Goal: Find specific page/section: Find specific page/section

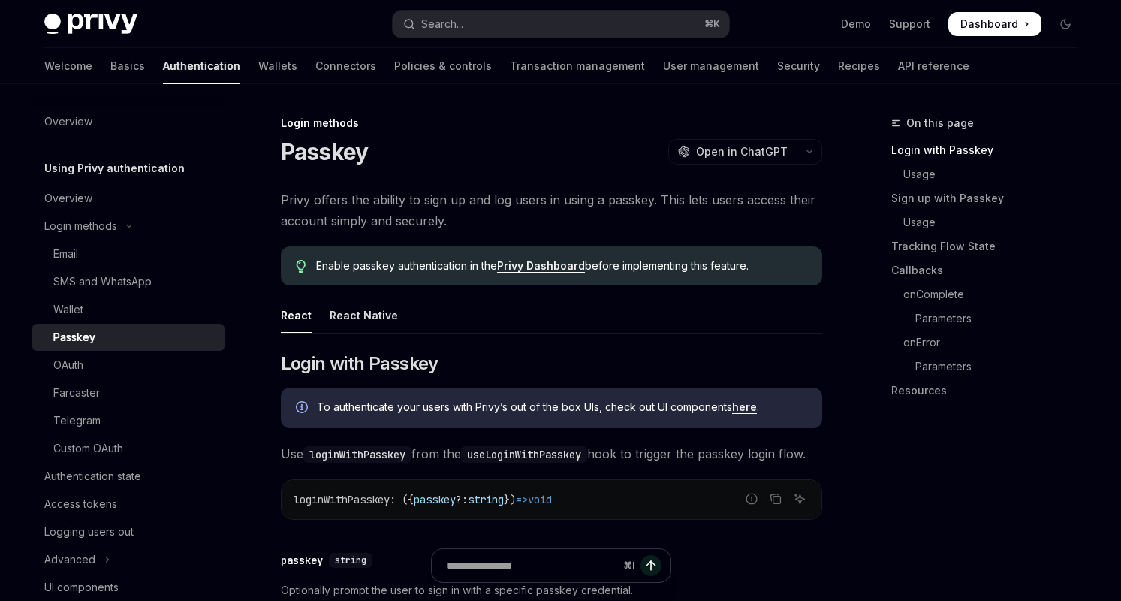
click at [61, 31] on img at bounding box center [90, 24] width 93 height 21
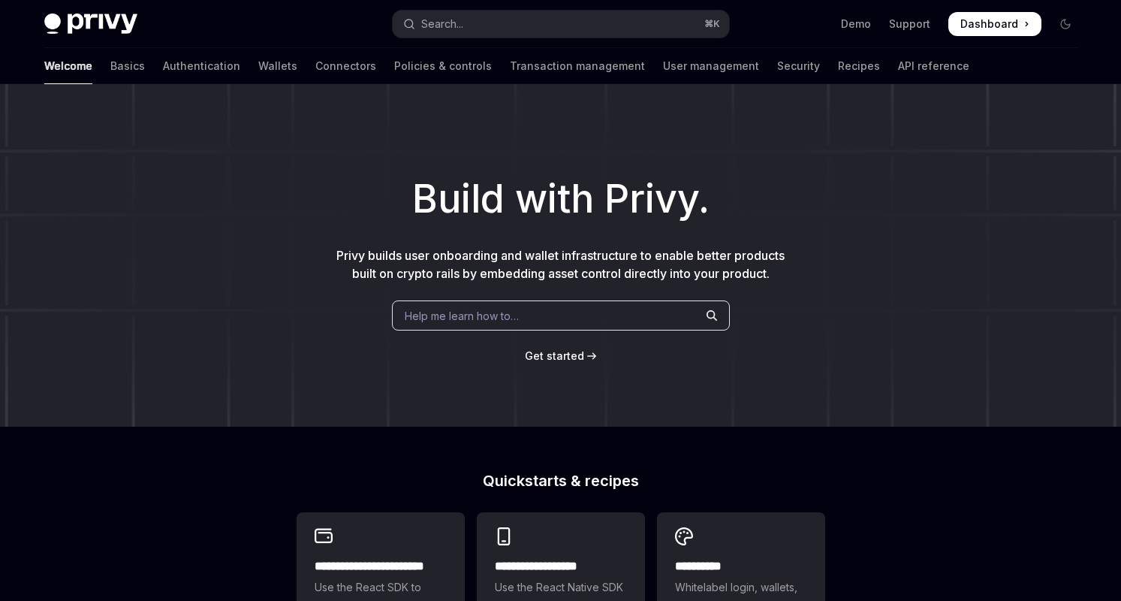
type textarea "*"
click at [977, 26] on span "Dashboard" at bounding box center [990, 24] width 58 height 15
